Goal: Task Accomplishment & Management: Manage account settings

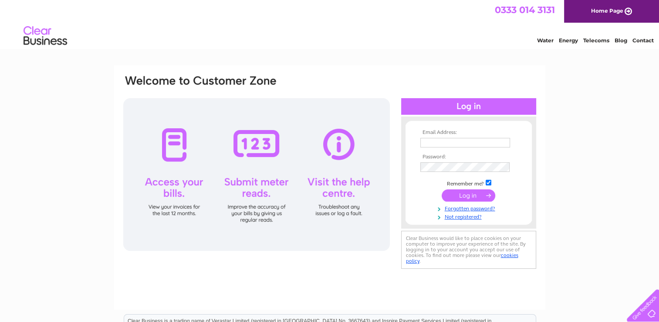
type input "purchaseledger@fhfs.co.uk"
click at [465, 193] on input "submit" at bounding box center [469, 195] width 54 height 12
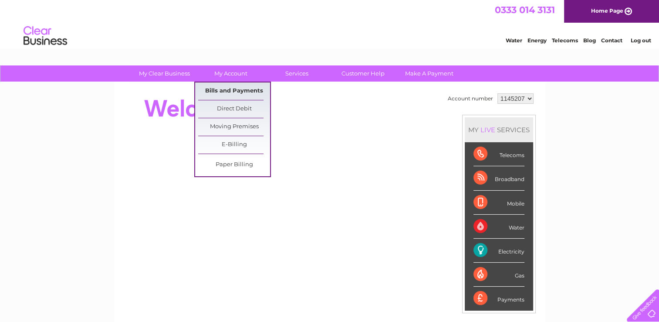
click at [224, 91] on link "Bills and Payments" at bounding box center [234, 90] width 72 height 17
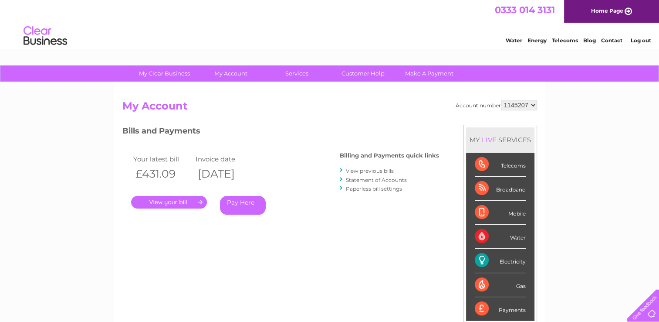
click at [170, 200] on link "." at bounding box center [169, 202] width 76 height 13
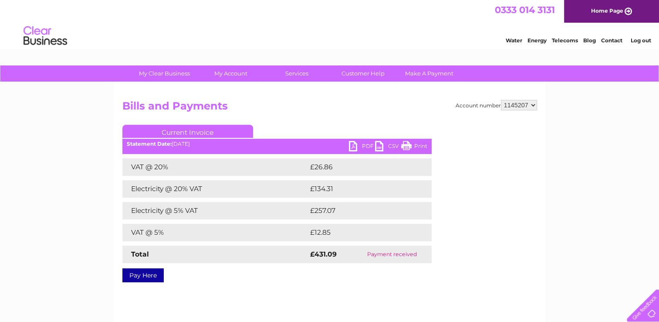
click at [366, 147] on link "PDF" at bounding box center [362, 147] width 26 height 13
click at [649, 40] on link "Log out" at bounding box center [641, 40] width 20 height 7
